Goal: Task Accomplishment & Management: Manage account settings

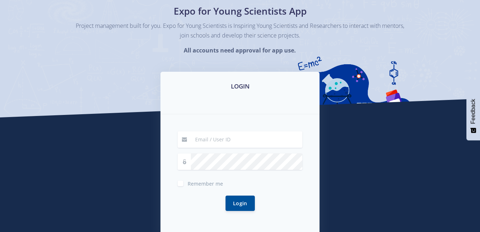
scroll to position [53, 0]
click at [252, 140] on input at bounding box center [246, 139] width 111 height 16
type input "[EMAIL_ADDRESS][DOMAIN_NAME]"
click at [225, 196] on button "Login" at bounding box center [239, 203] width 29 height 15
